Goal: Book appointment/travel/reservation

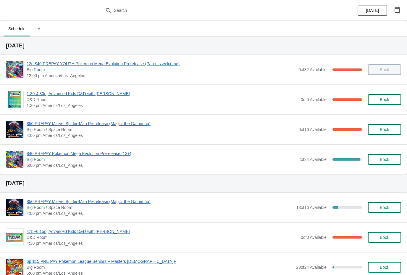
click at [123, 152] on span "$40 PREPAY Pokemon Mega Evolution Prerelease (13+)" at bounding box center [161, 153] width 269 height 6
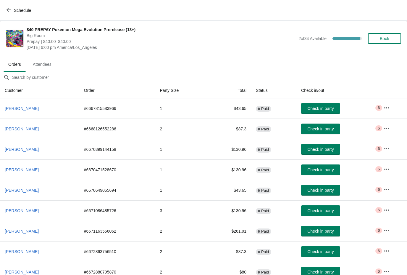
click at [385, 42] on button "Book" at bounding box center [384, 38] width 33 height 11
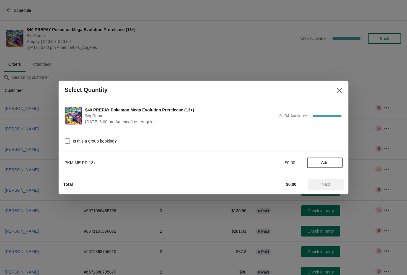
click at [323, 163] on span "Add" at bounding box center [324, 162] width 7 height 5
click at [332, 165] on div "1" at bounding box center [325, 163] width 36 height 6
click at [335, 163] on icon at bounding box center [335, 163] width 6 height 6
click at [323, 186] on span "Next" at bounding box center [326, 184] width 9 height 5
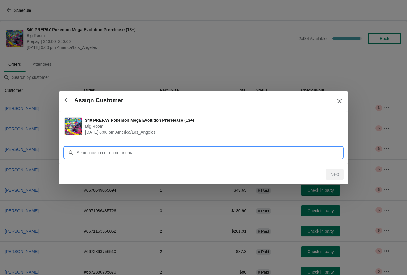
click at [200, 147] on input "Customer" at bounding box center [209, 152] width 266 height 11
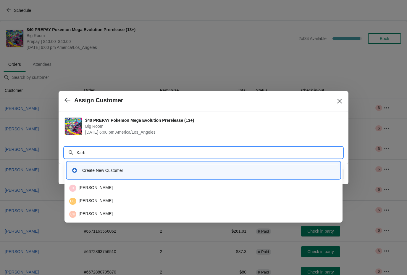
type input "Karba"
click at [89, 188] on div "AK [PERSON_NAME]" at bounding box center [203, 187] width 269 height 7
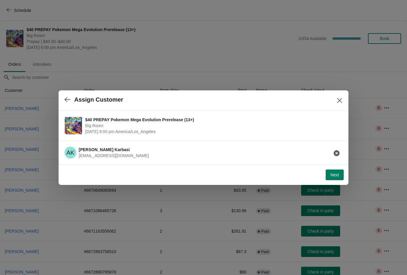
click at [335, 174] on span "Next" at bounding box center [335, 174] width 9 height 5
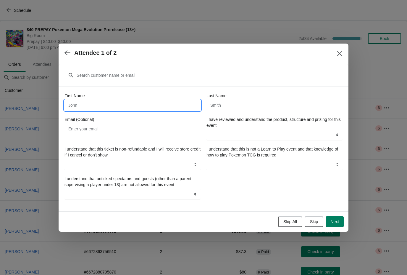
click at [194, 105] on input "First Name" at bounding box center [133, 105] width 136 height 11
type input "Abi"
click at [267, 109] on input "Last Name" at bounding box center [275, 105] width 136 height 11
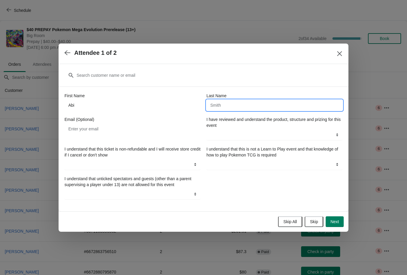
click at [64, 55] on button "button" at bounding box center [67, 53] width 11 height 12
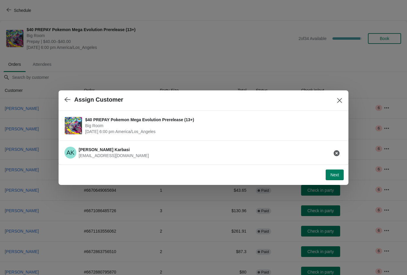
click at [334, 176] on span "Next" at bounding box center [335, 174] width 9 height 5
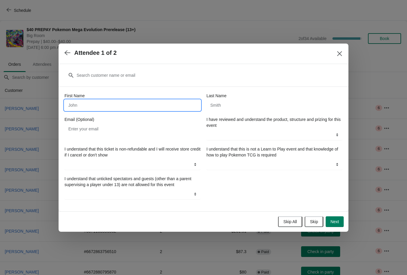
click at [157, 105] on input "First Name" at bounding box center [133, 105] width 136 height 11
type input "[PERSON_NAME]"
click at [241, 104] on input "Last Name" at bounding box center [275, 105] width 136 height 11
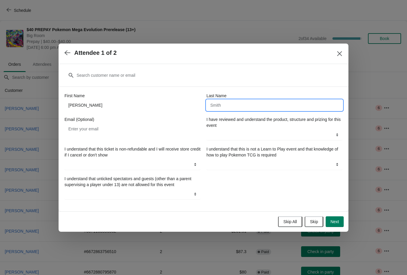
type input "M"
type input "Karbasi"
click at [249, 139] on select "YES" at bounding box center [275, 134] width 136 height 11
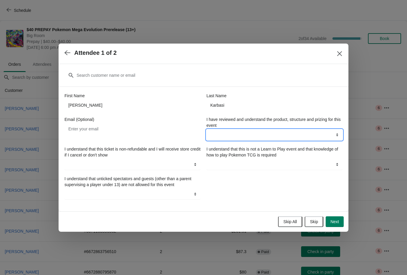
select select "YES"
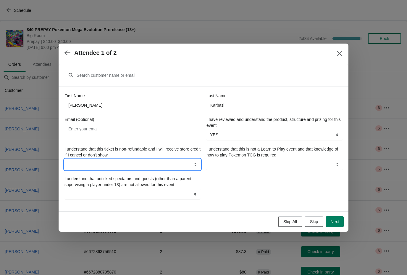
click at [189, 165] on select "YES" at bounding box center [133, 164] width 136 height 11
click at [179, 167] on select "YES" at bounding box center [133, 164] width 136 height 11
select select "YES"
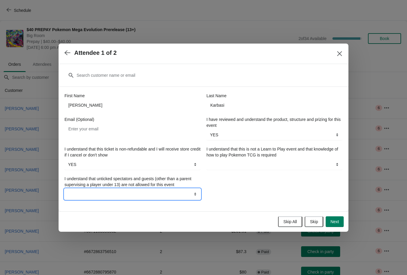
click at [187, 198] on select "YES" at bounding box center [133, 194] width 136 height 11
click at [179, 191] on select "YES" at bounding box center [133, 194] width 136 height 11
select select "YES"
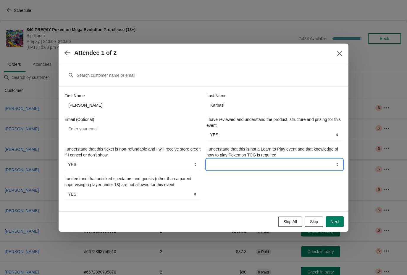
click at [250, 165] on select "YES" at bounding box center [275, 164] width 136 height 11
click at [301, 164] on select "YES" at bounding box center [275, 164] width 136 height 11
select select "YES"
